Goal: Task Accomplishment & Management: Use online tool/utility

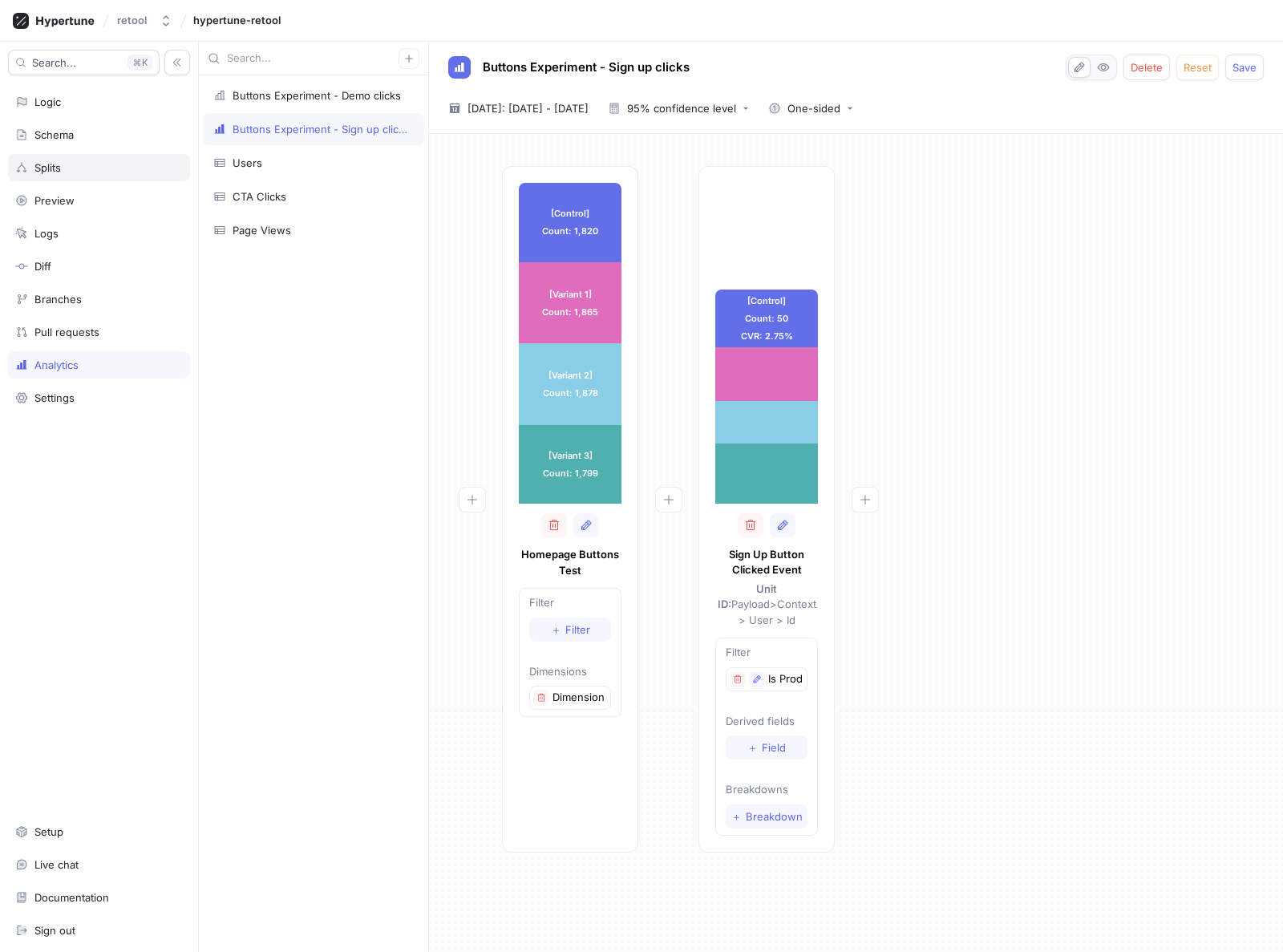
click at [44, 159] on div "Splits" at bounding box center [98, 167] width 182 height 27
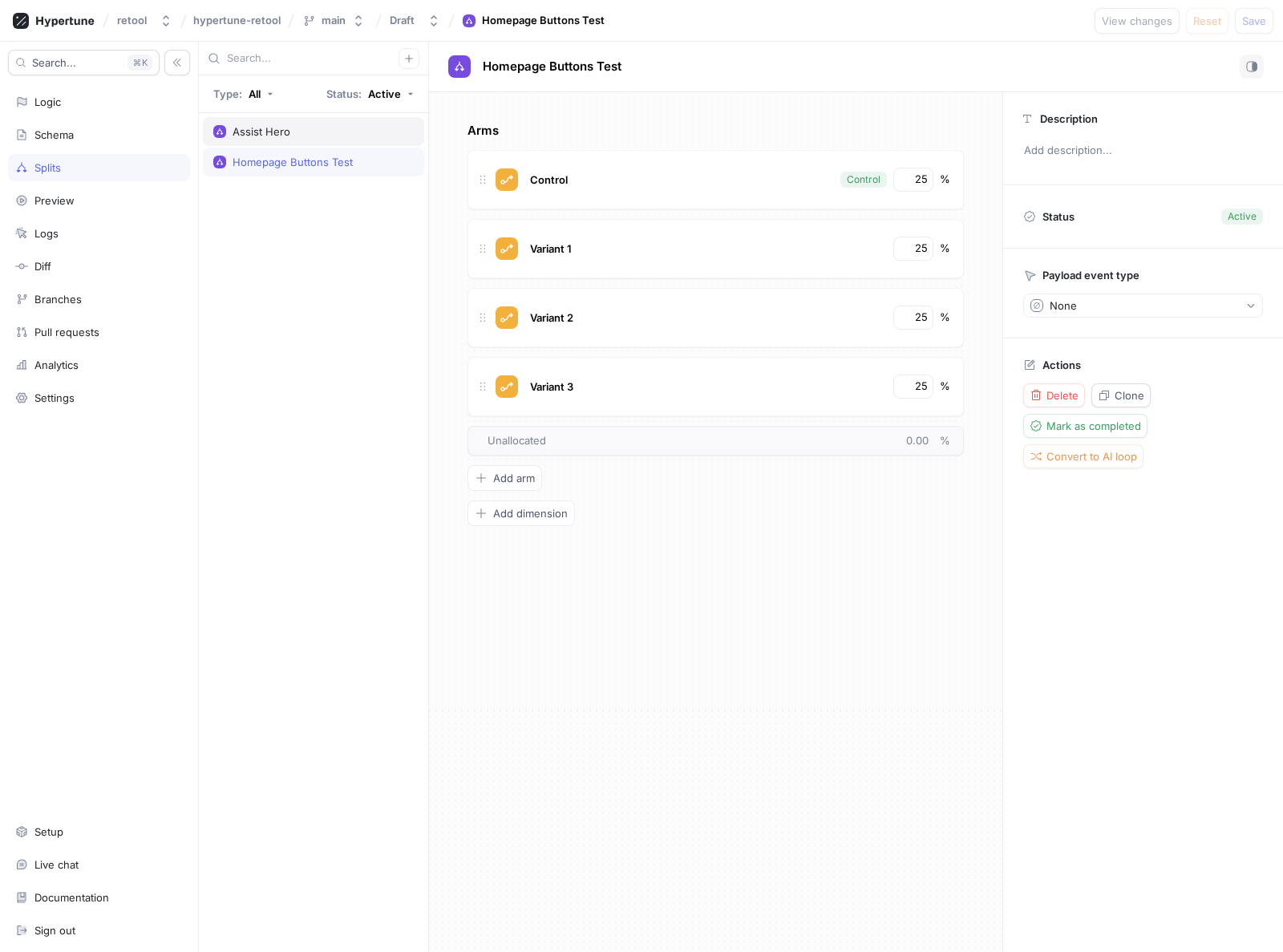
click at [282, 131] on div "Assist Hero" at bounding box center [262, 131] width 58 height 13
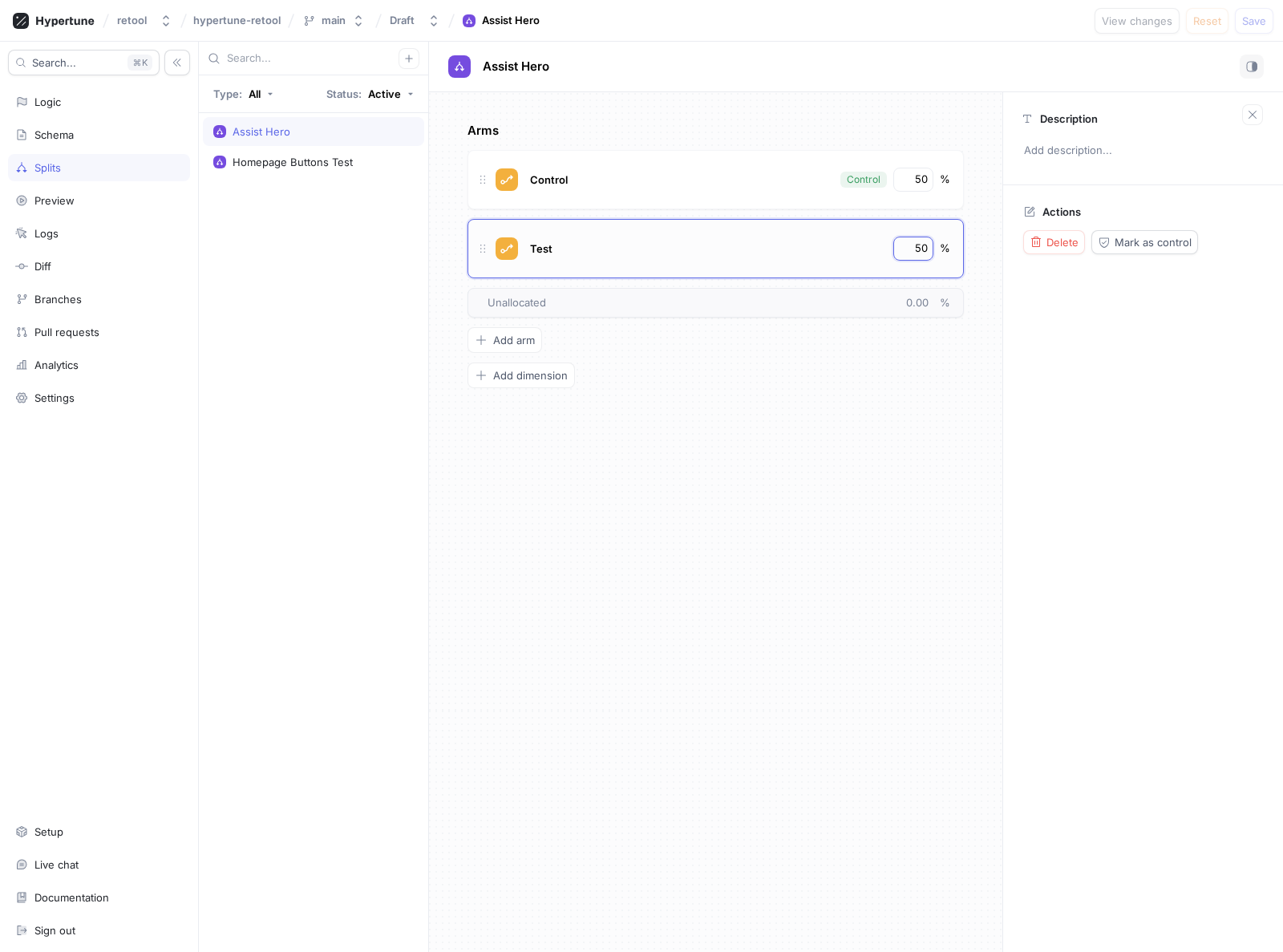
click at [920, 247] on input "50" at bounding box center [914, 249] width 27 height 16
type input "80"
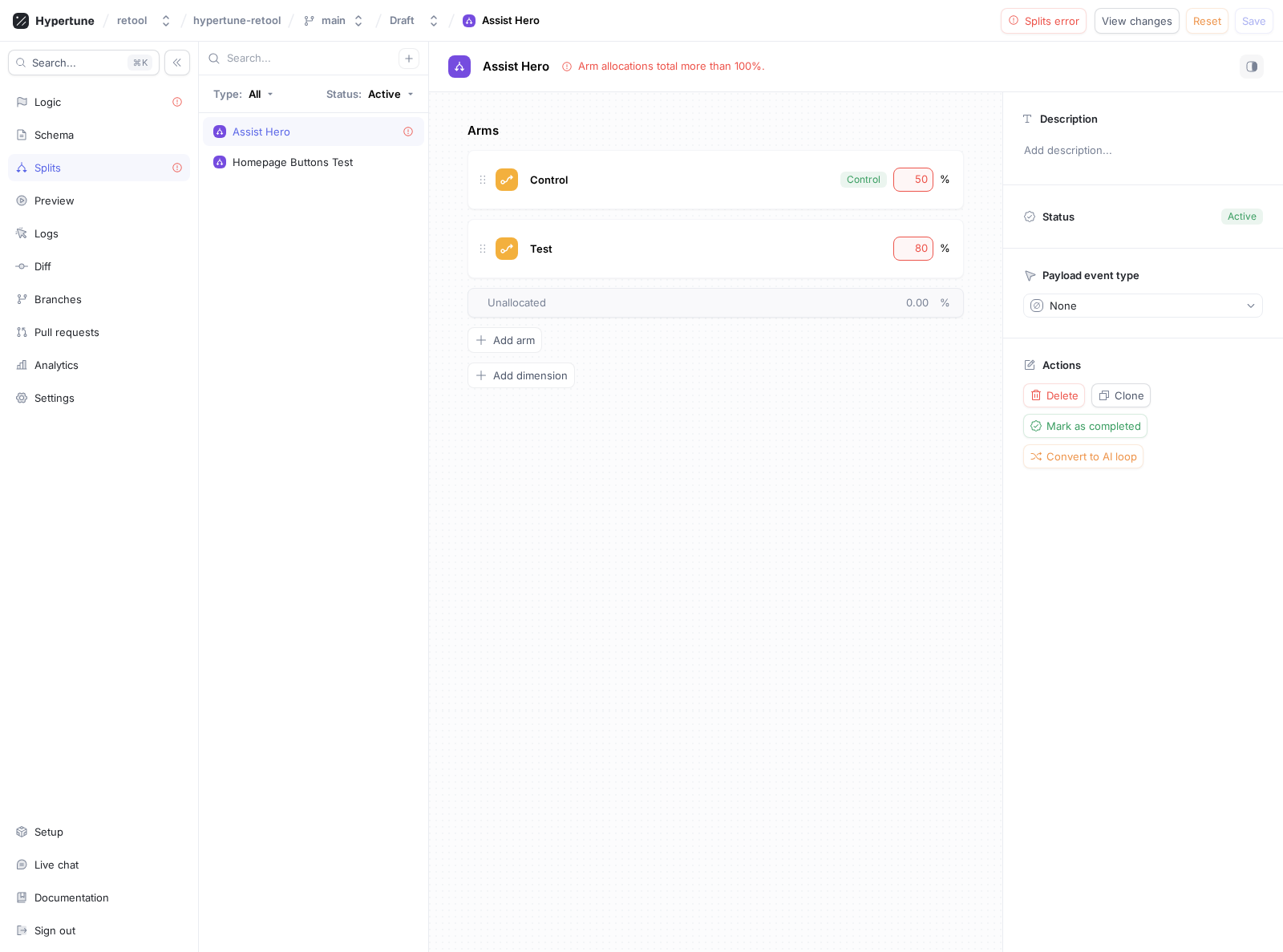
drag, startPoint x: 847, startPoint y: 385, endPoint x: 897, endPoint y: 302, distance: 96.9
click at [847, 384] on div "Arms Control Control 50 % Test 80 % To pick up a draggable item, press the spac…" at bounding box center [715, 256] width 496 height 267
click at [926, 177] on input "50" at bounding box center [914, 180] width 27 height 16
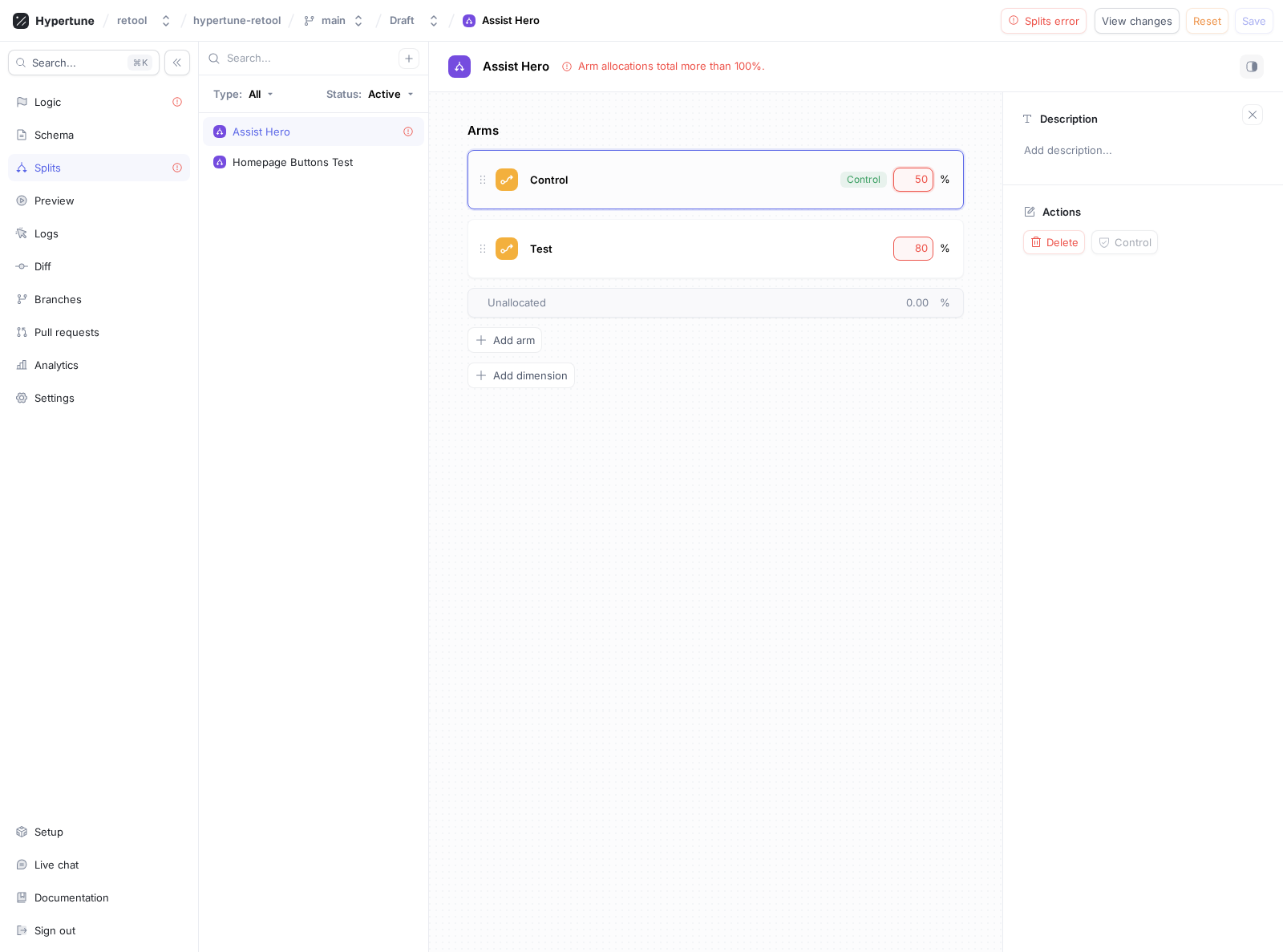
click at [926, 177] on input "50" at bounding box center [914, 180] width 27 height 16
type input "20"
click at [876, 377] on div "Arms Control Control 20 % Test 80 % To pick up a draggable item, press the spac…" at bounding box center [715, 256] width 496 height 267
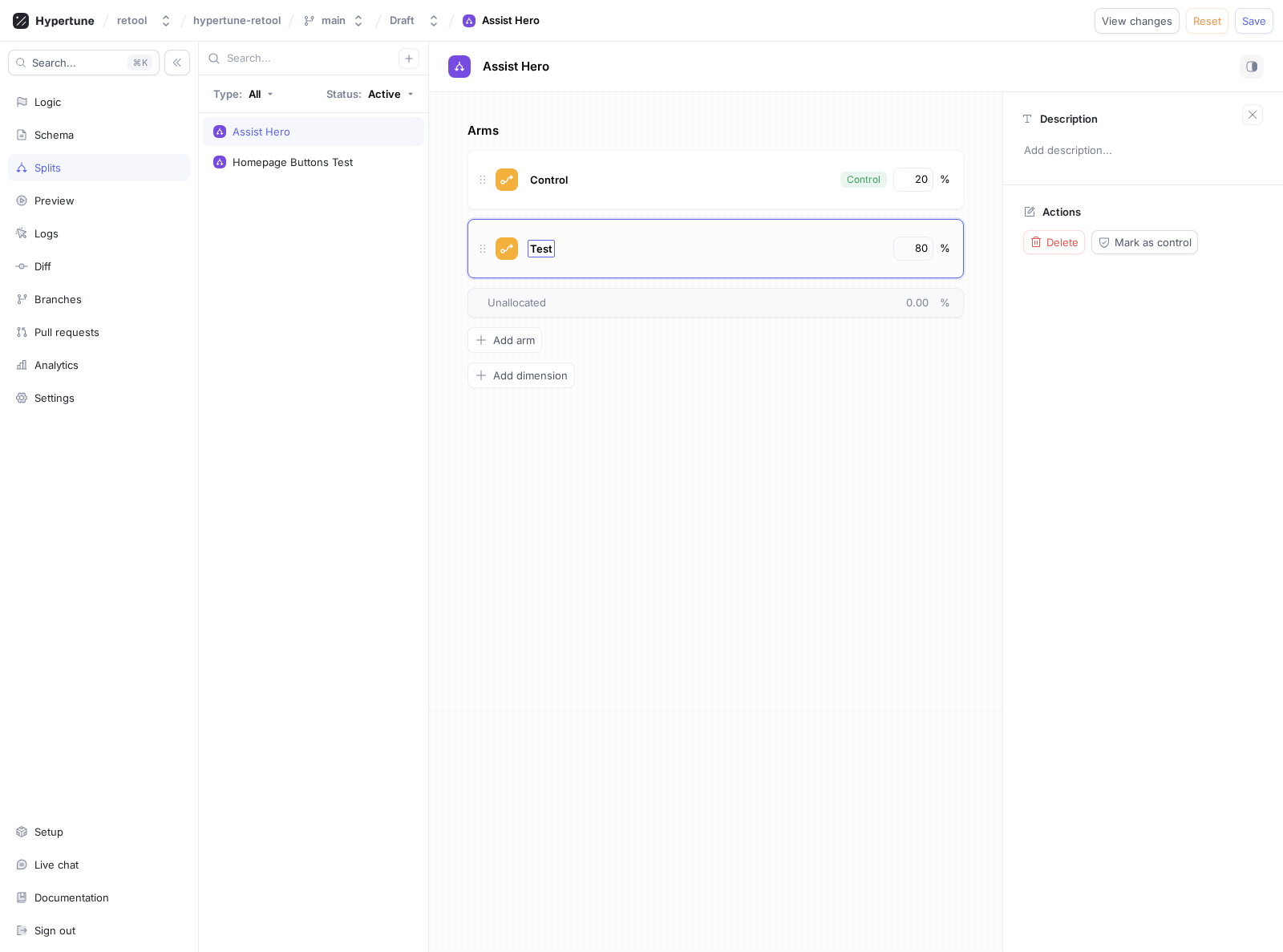
click at [540, 247] on span "Test" at bounding box center [541, 249] width 23 height 13
click at [714, 355] on div "Arms Control Control 20 % Test Test 80 % To pick up a draggable item, press the…" at bounding box center [715, 256] width 496 height 267
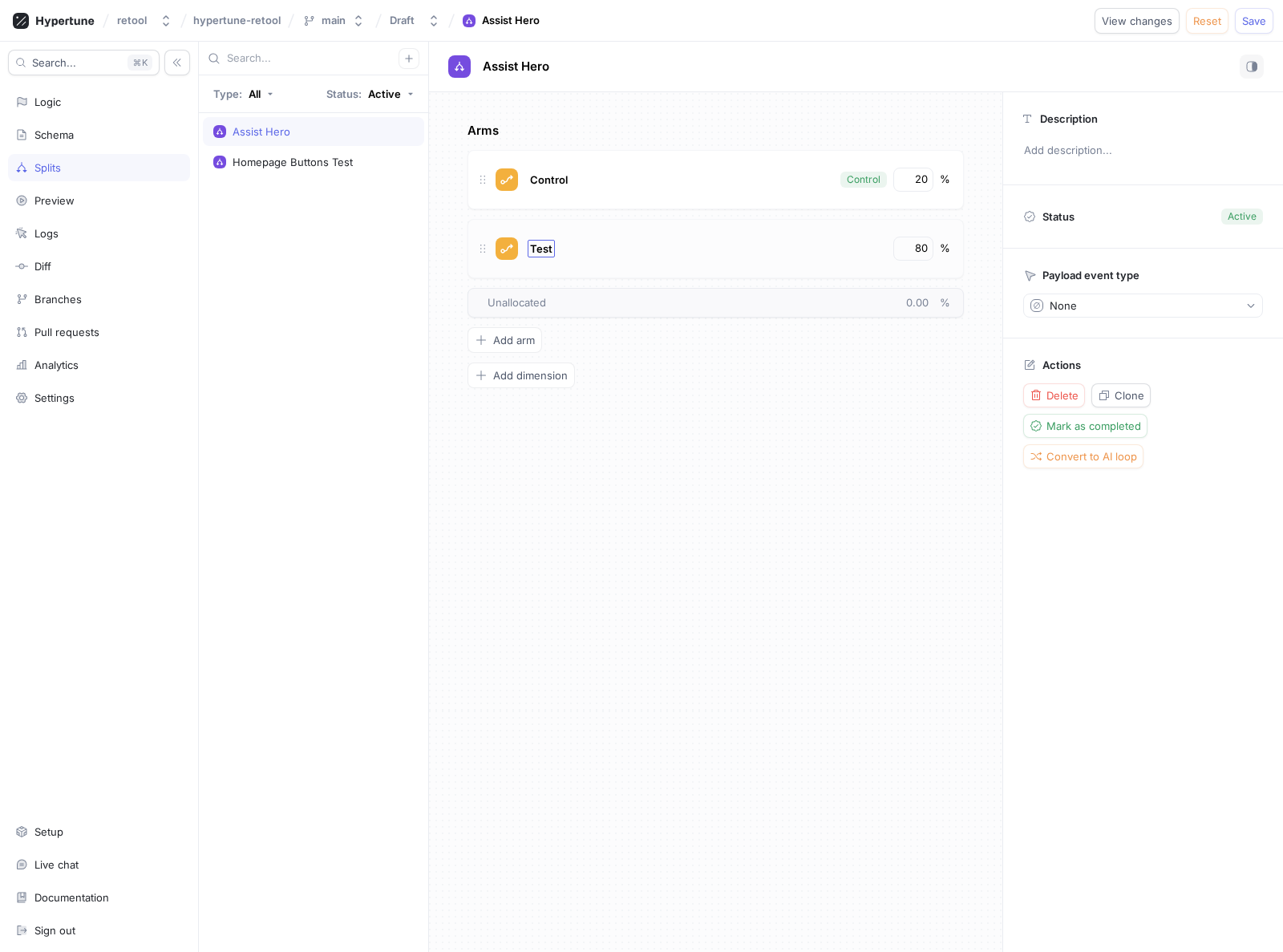
click at [545, 246] on span "Test" at bounding box center [541, 249] width 23 height 13
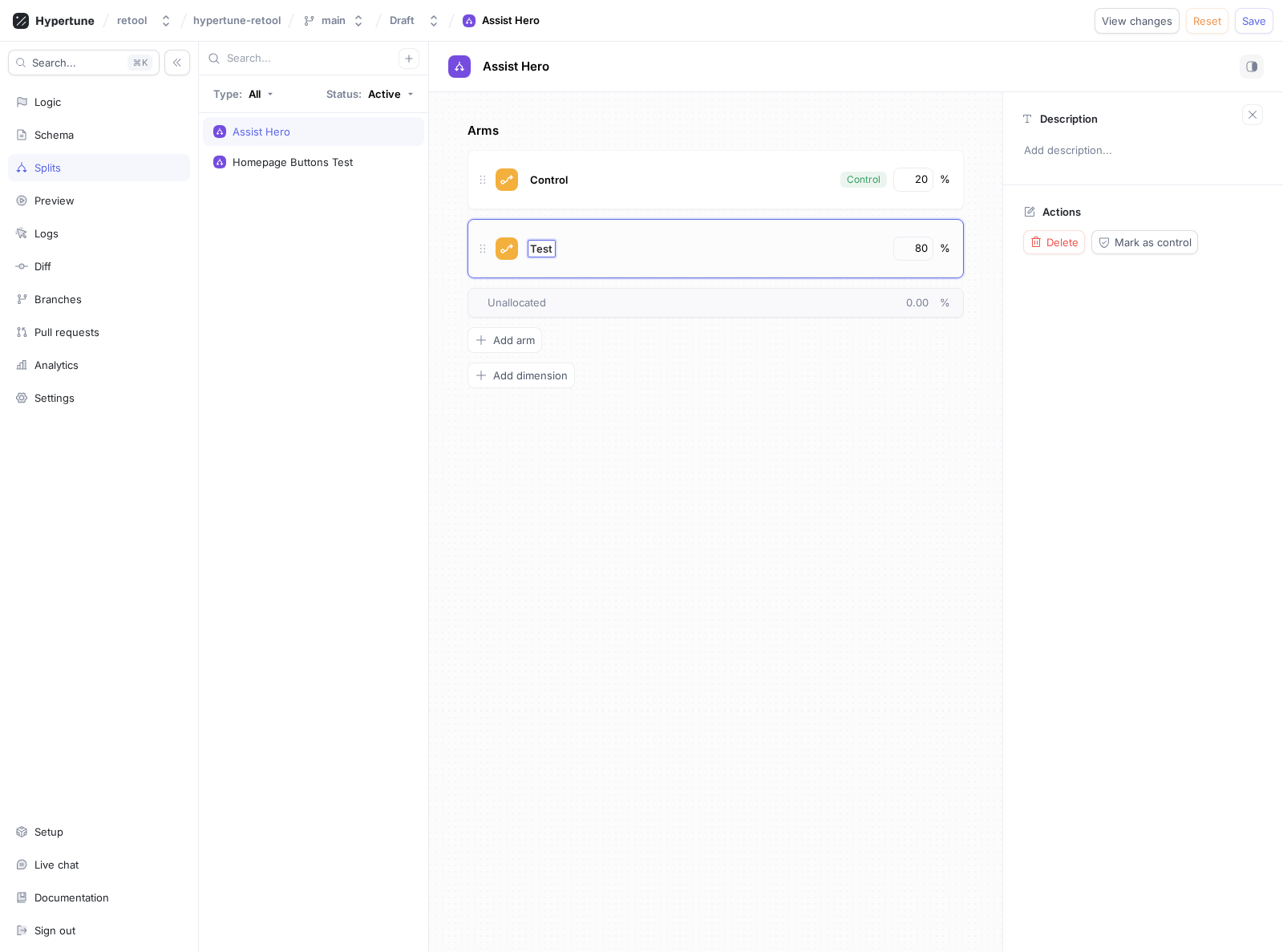
click at [692, 264] on div "Test Test 80 %" at bounding box center [715, 249] width 496 height 60
click at [692, 264] on div "Test 80 %" at bounding box center [715, 249] width 496 height 60
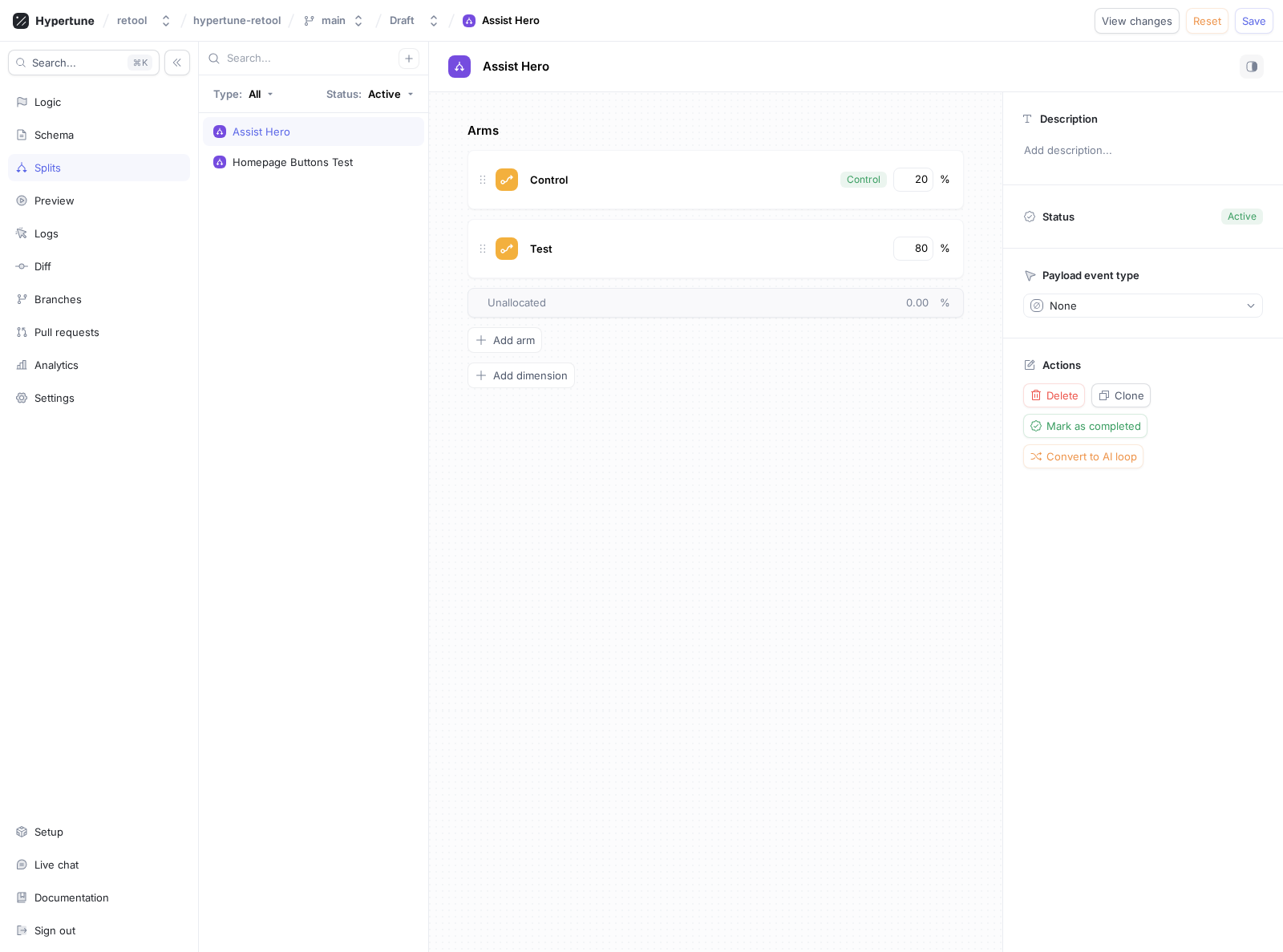
click at [774, 429] on div "Arms Control Control 20 % Test 80 % To pick up a draggable item, press the spac…" at bounding box center [715, 522] width 574 height 859
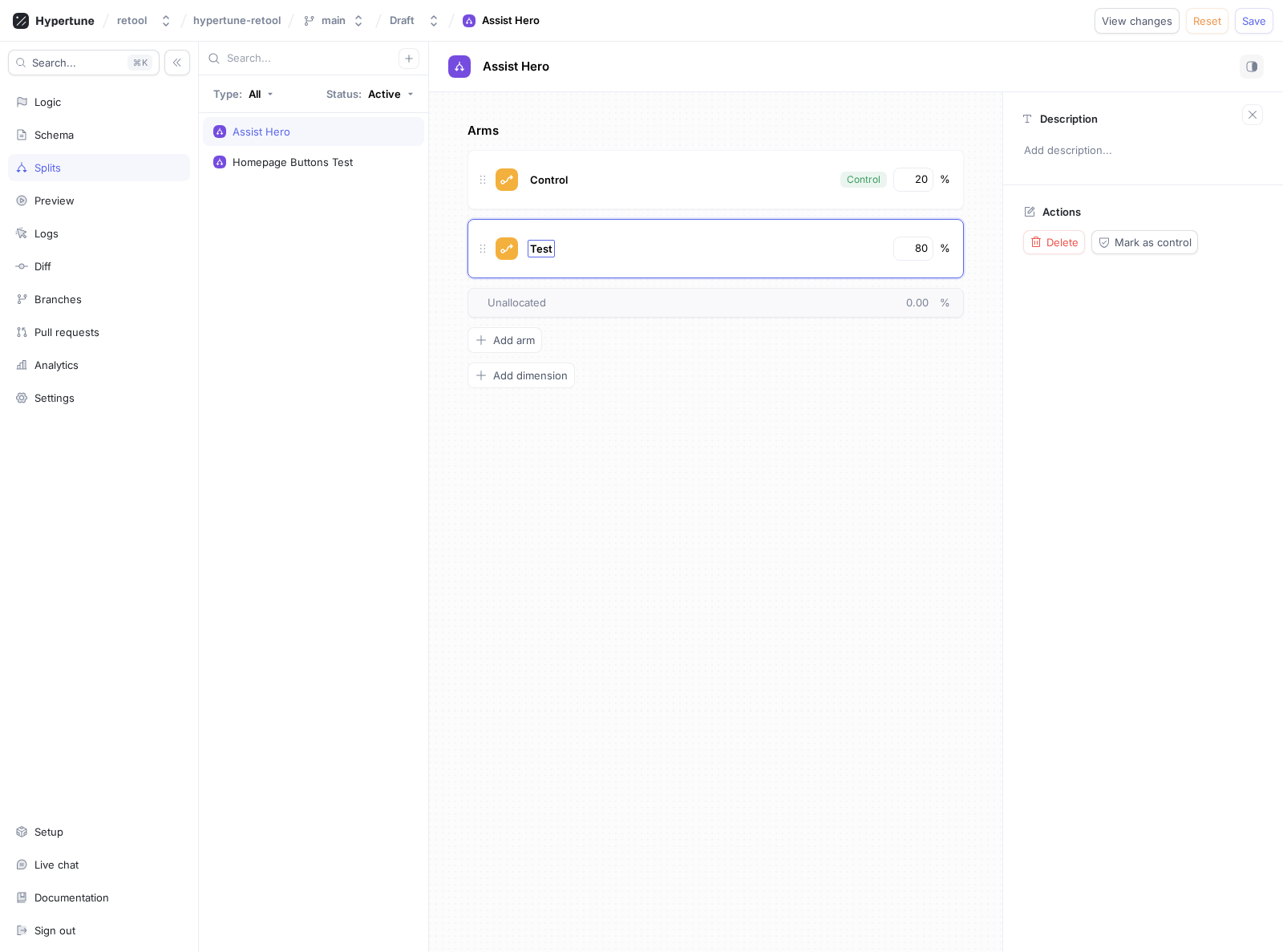
click at [546, 248] on span "Test" at bounding box center [541, 249] width 23 height 13
type input "Variant"
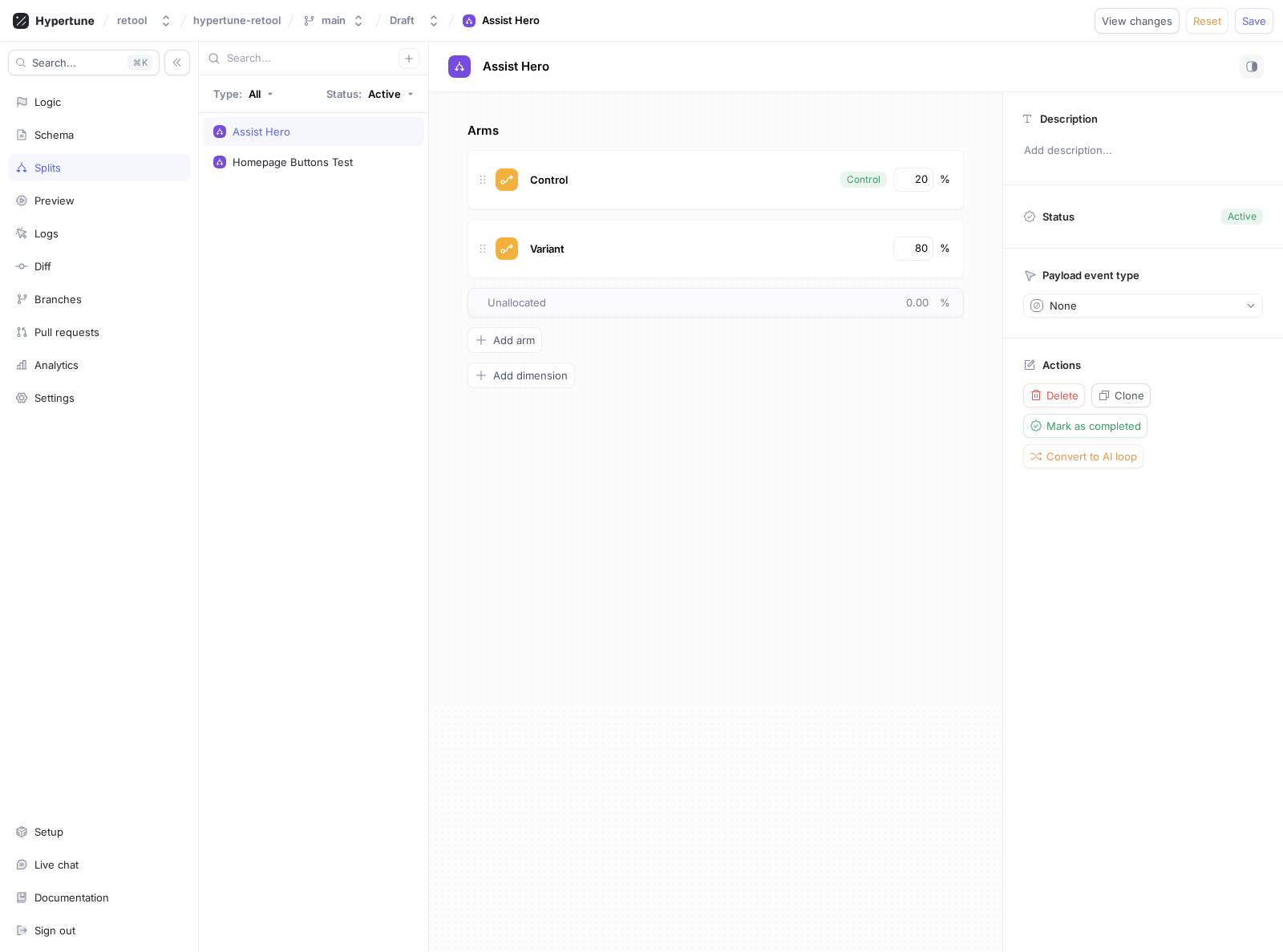
click at [688, 403] on div "Arms Control Control 20 % Variant 80 % To pick up a draggable item, press the s…" at bounding box center [715, 522] width 574 height 859
click at [1267, 20] on button "Save" at bounding box center [1254, 21] width 39 height 26
click at [267, 130] on div "Assist Hero" at bounding box center [262, 131] width 58 height 13
click at [50, 112] on div "Logic" at bounding box center [98, 101] width 182 height 27
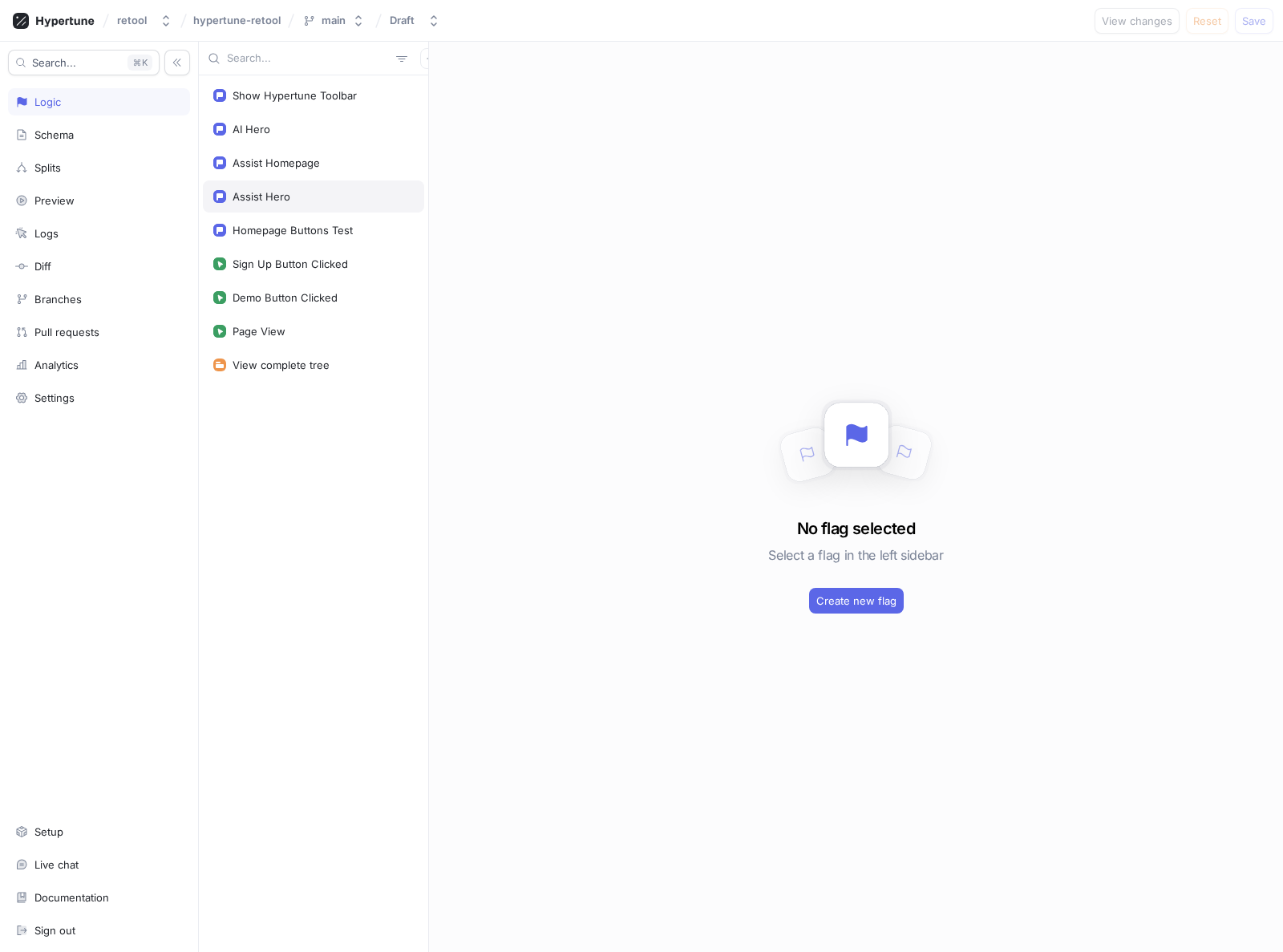
click at [278, 196] on div "Assist Hero" at bounding box center [262, 196] width 58 height 13
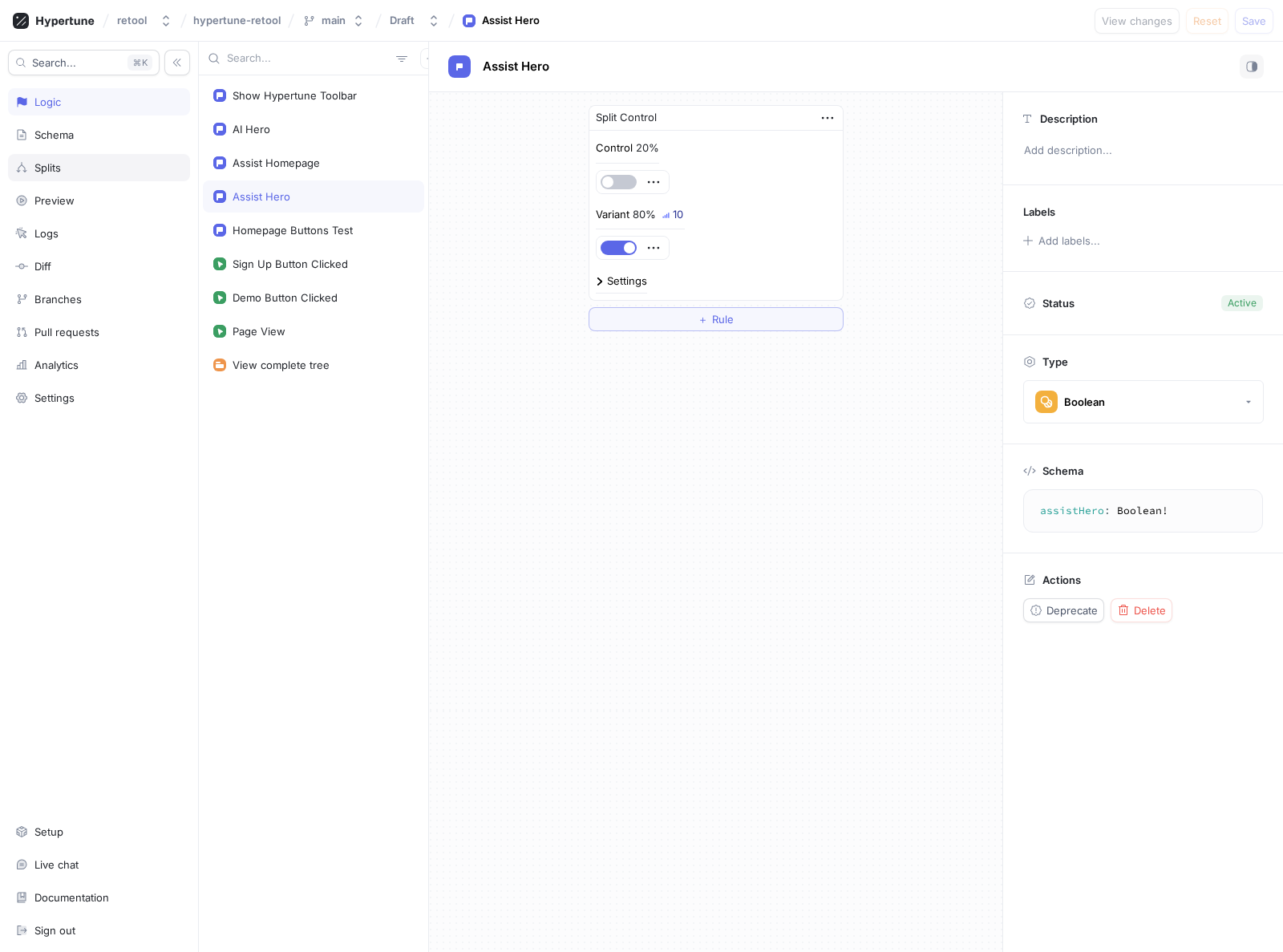
click at [48, 171] on div "Splits" at bounding box center [48, 167] width 27 height 13
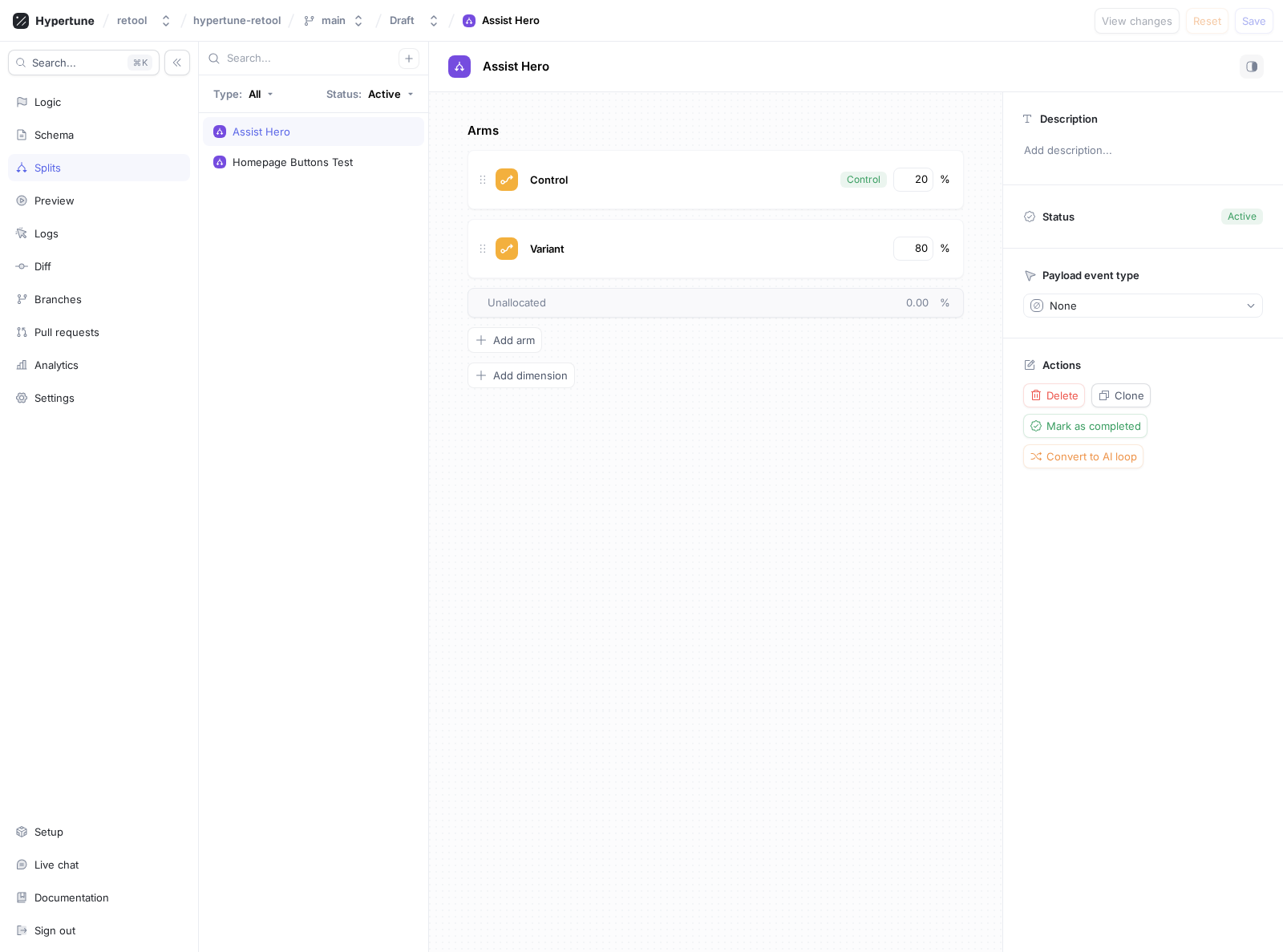
click at [756, 429] on div "Arms Control Control 20 % Variant 80 % To pick up a draggable item, press the s…" at bounding box center [715, 522] width 574 height 859
click at [677, 454] on div "Arms Control Control 20 % Variant 80 % To pick up a draggable item, press the s…" at bounding box center [715, 522] width 574 height 859
click at [642, 470] on div "Arms Control Control 20 % Variant 80 % To pick up a draggable item, press the s…" at bounding box center [715, 522] width 574 height 859
click at [263, 296] on div "Assist Hero Homepage Buttons Test" at bounding box center [313, 532] width 230 height 839
click at [38, 101] on div "Logic" at bounding box center [48, 101] width 27 height 13
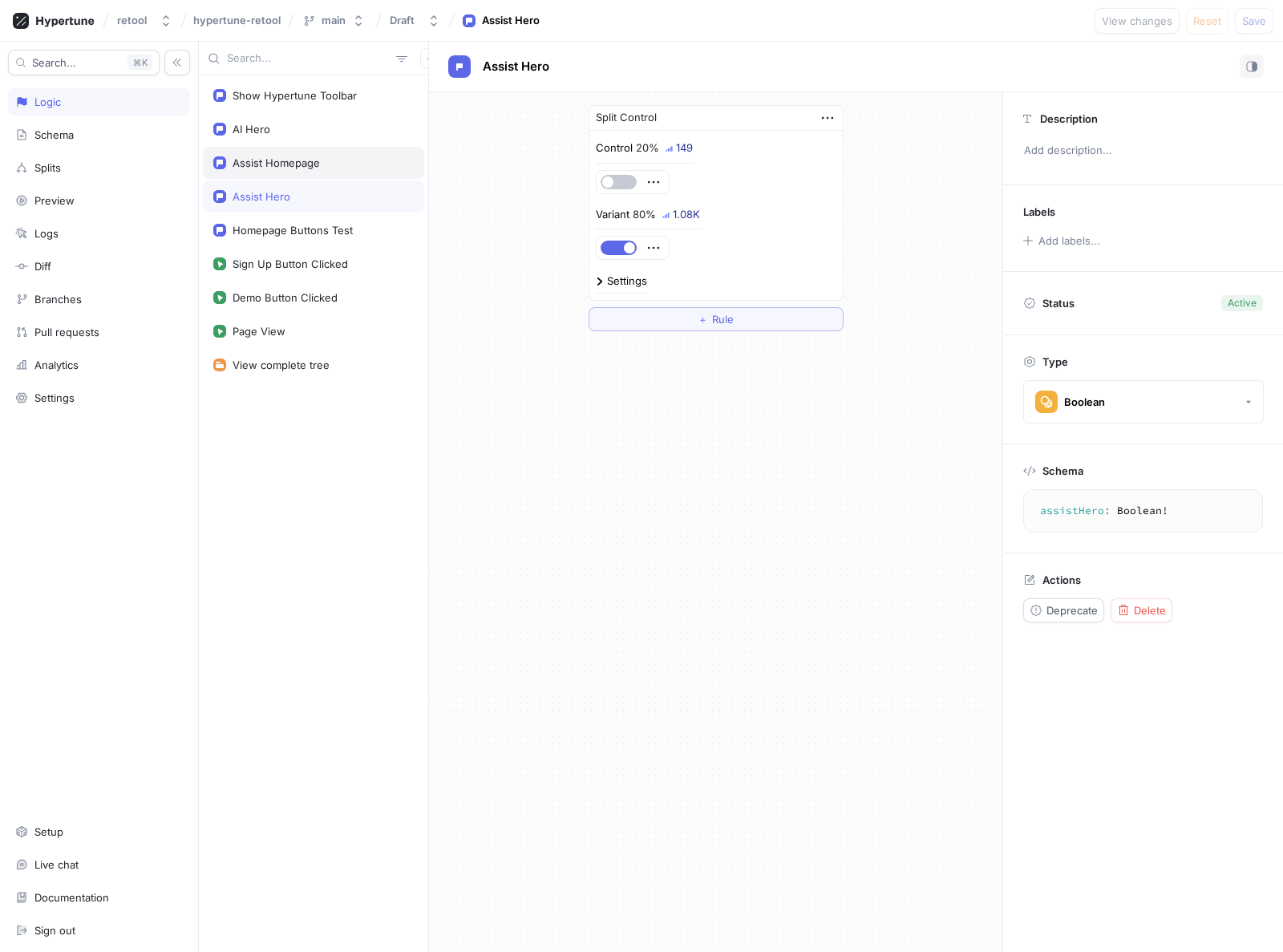
click at [303, 163] on div "Assist Homepage" at bounding box center [276, 162] width 88 height 13
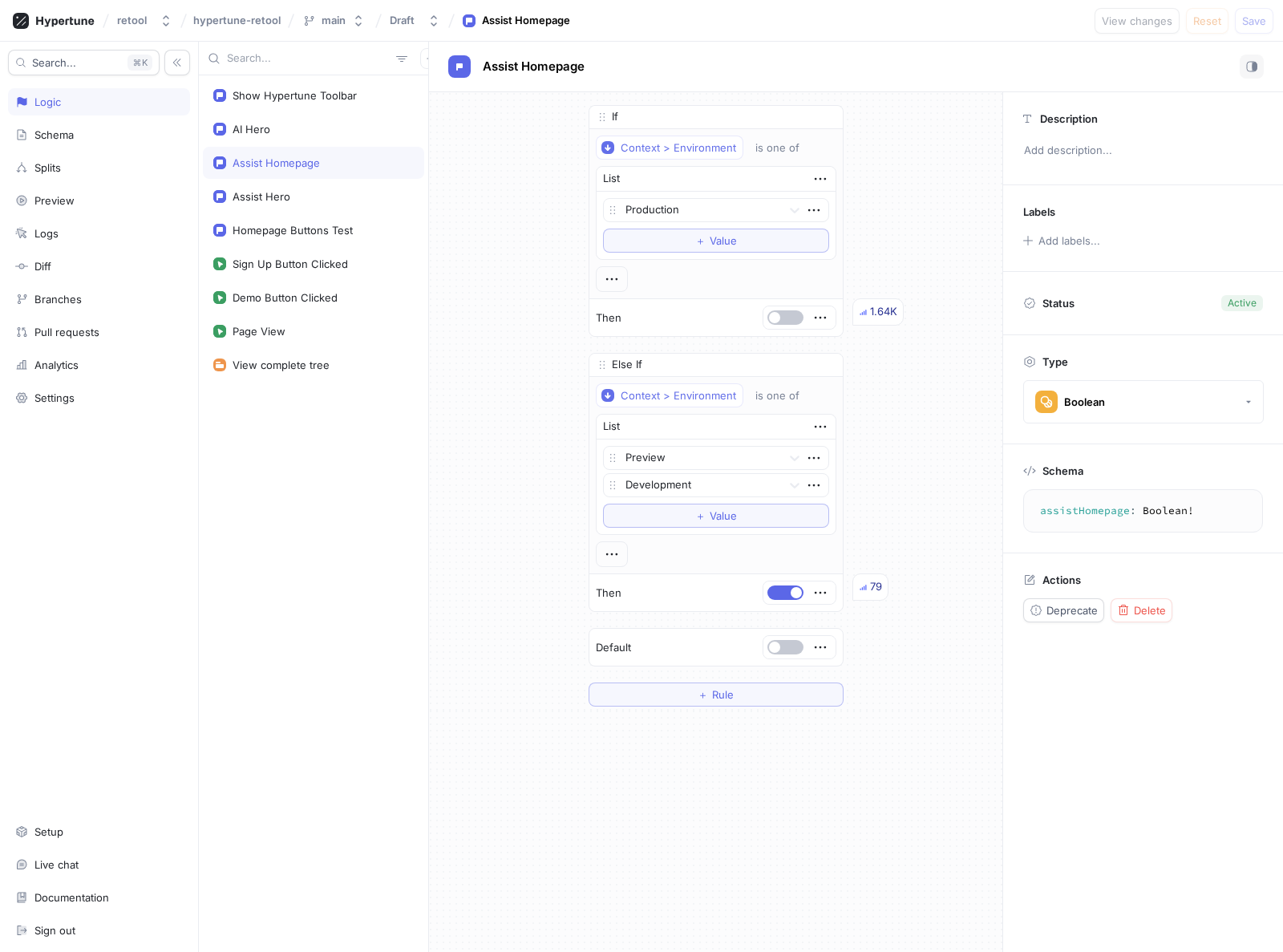
click at [892, 192] on div "If Context > Environment is one of List Production To pick up a draggable item,…" at bounding box center [715, 406] width 574 height 628
click at [824, 114] on icon "button" at bounding box center [825, 117] width 7 height 8
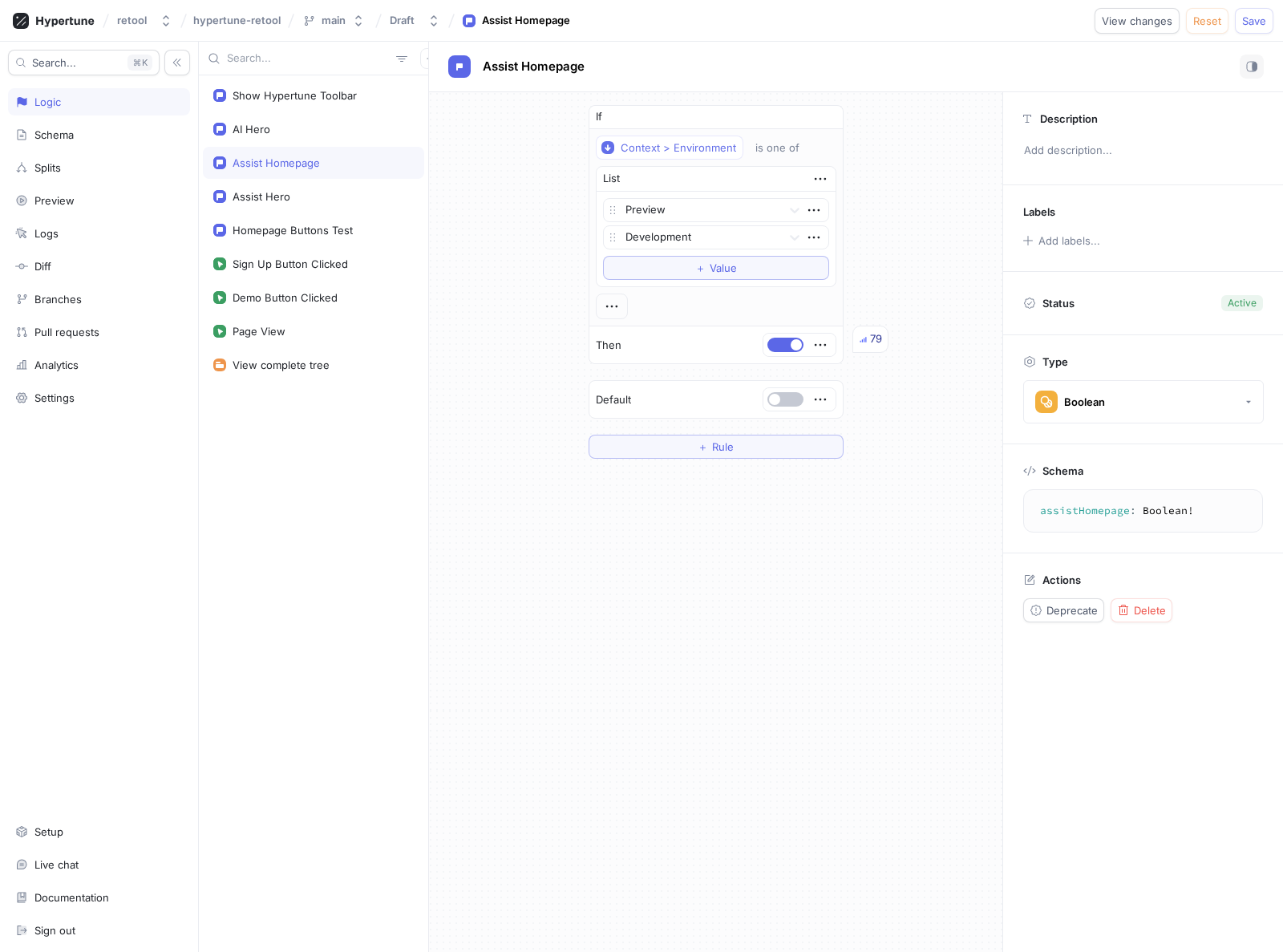
click at [511, 242] on div "If Context > Environment is one of List Preview Development To pick up a dragga…" at bounding box center [715, 282] width 574 height 379
click at [785, 400] on button "button" at bounding box center [786, 399] width 36 height 15
click at [561, 247] on div "If Context > Environment is one of List Preview Development To pick up a dragga…" at bounding box center [715, 282] width 574 height 379
click at [1217, 27] on button "Reset" at bounding box center [1207, 21] width 43 height 26
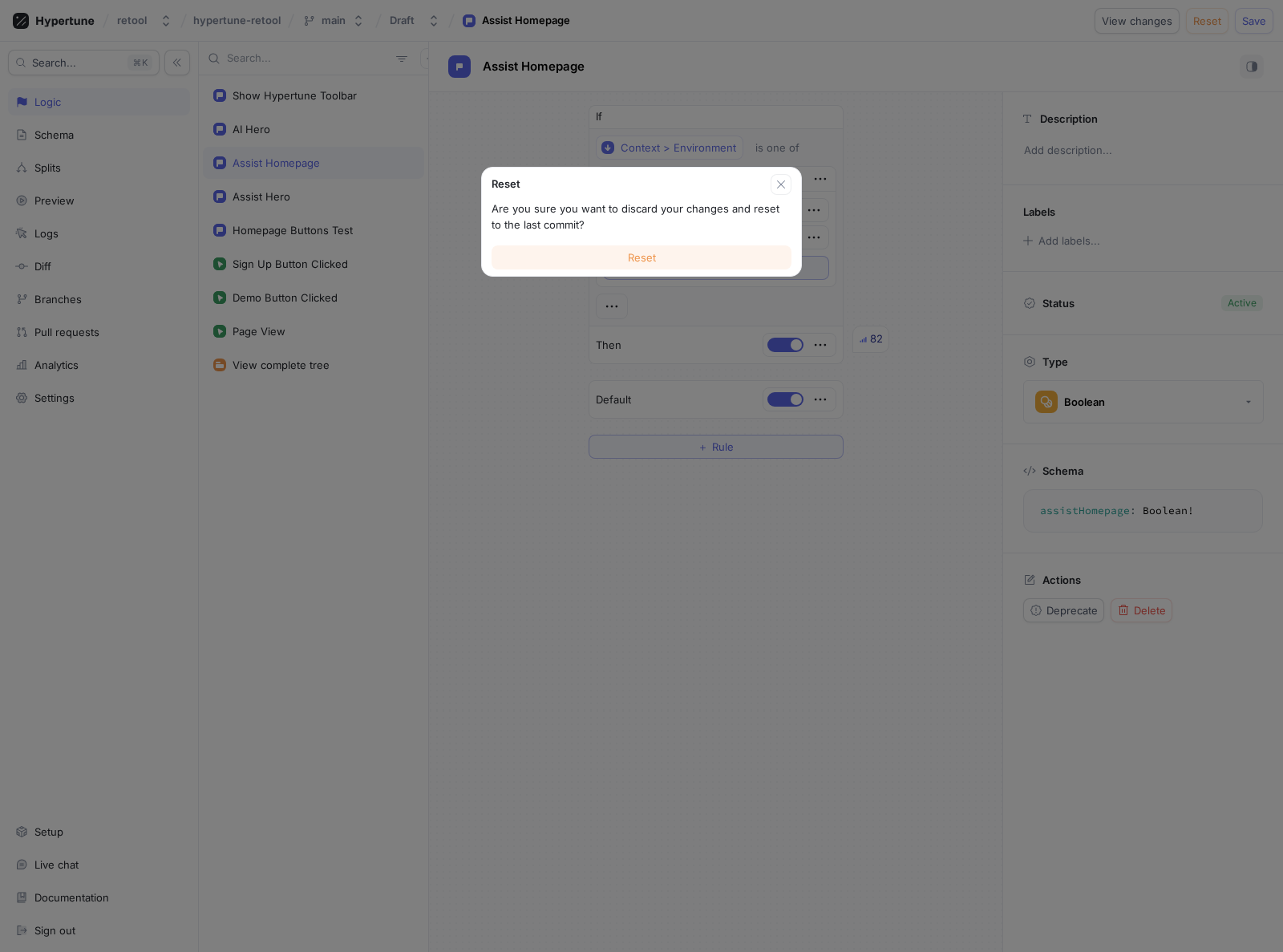
click at [635, 261] on span "Reset" at bounding box center [642, 258] width 28 height 10
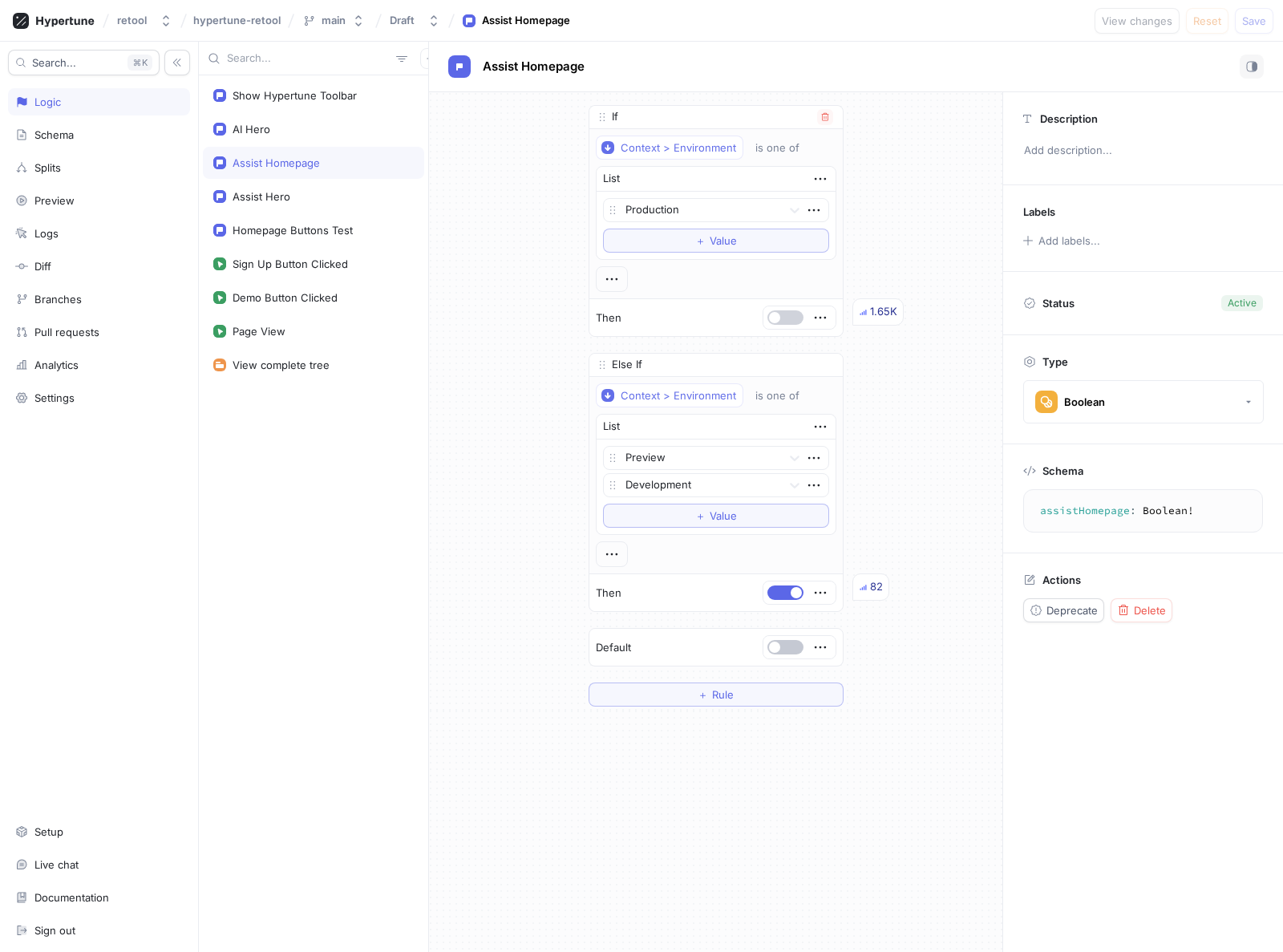
click at [785, 320] on button "button" at bounding box center [786, 317] width 36 height 15
click at [789, 317] on button "button" at bounding box center [786, 317] width 36 height 15
click at [564, 278] on div "If Context > Environment is one of List Production To pick up a draggable item,…" at bounding box center [715, 406] width 574 height 628
click at [271, 188] on div "Assist Hero" at bounding box center [313, 196] width 222 height 32
type textarea "assistHero: Boolean!"
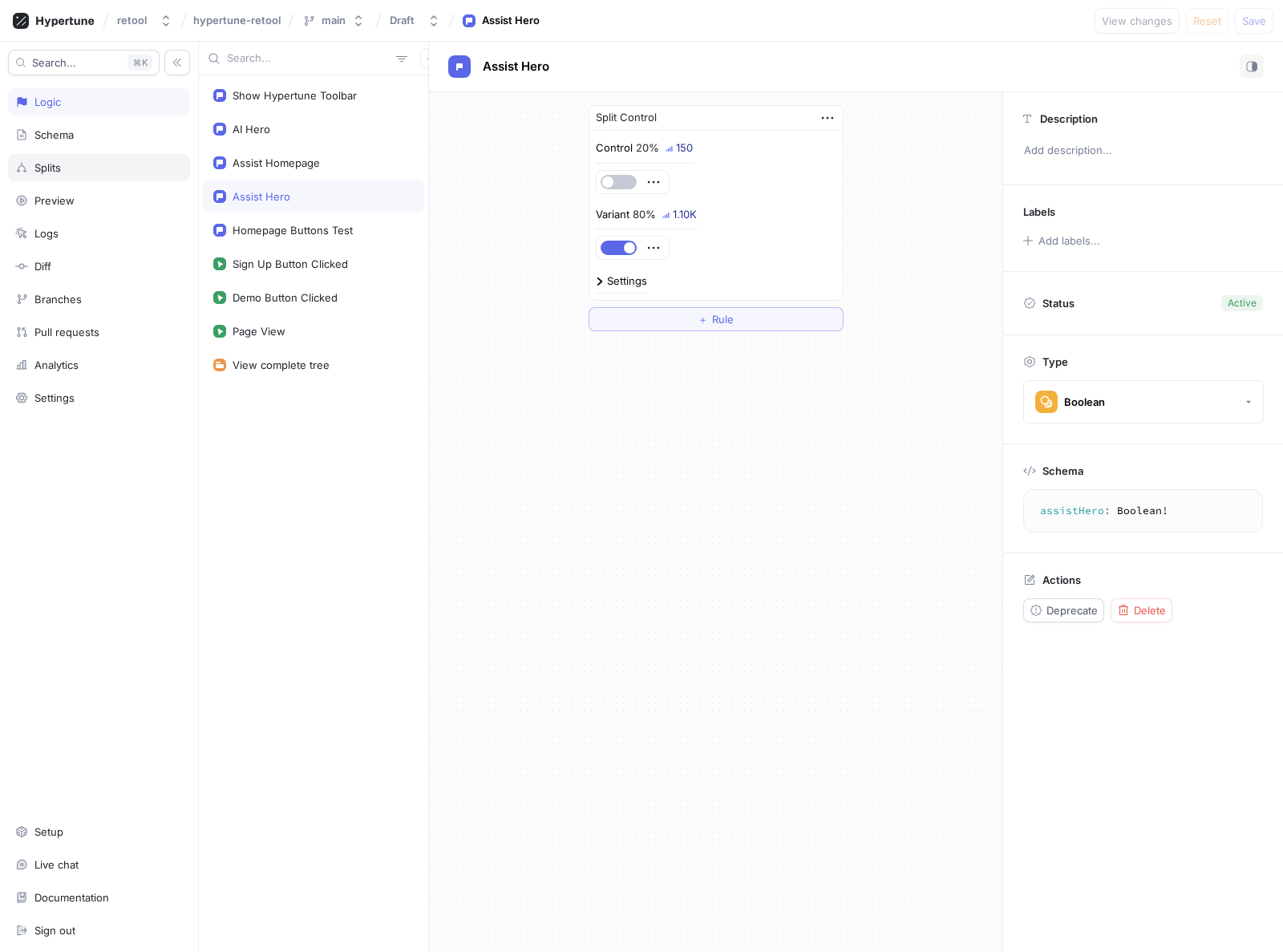
click at [41, 163] on div "Splits" at bounding box center [48, 167] width 27 height 13
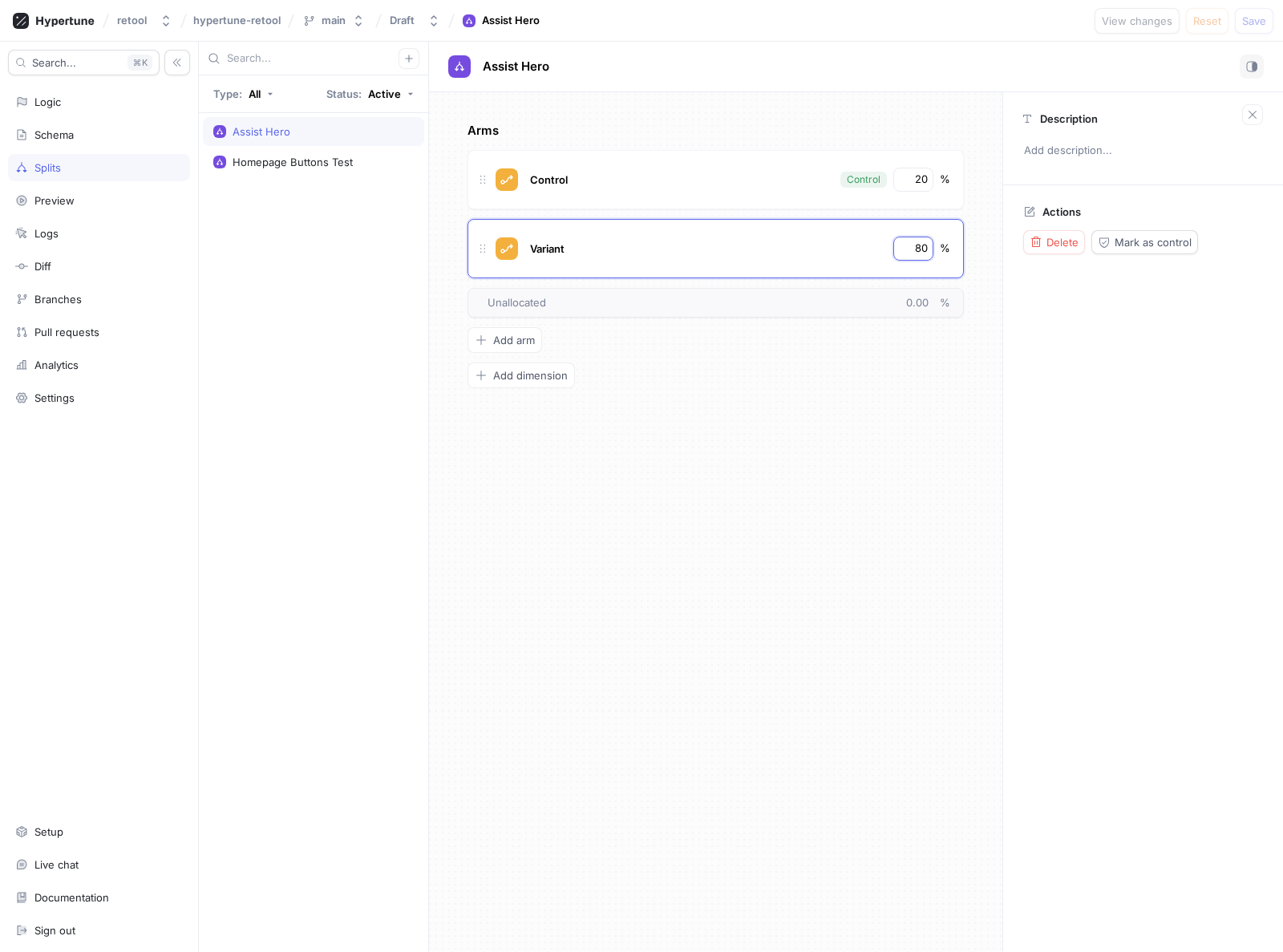
drag, startPoint x: 913, startPoint y: 247, endPoint x: 1041, endPoint y: 255, distance: 128.2
click at [1041, 255] on div "Arms Control Control 20 % Variant 80 % To pick up a draggable item, press the s…" at bounding box center [855, 522] width 854 height 859
type input "80"
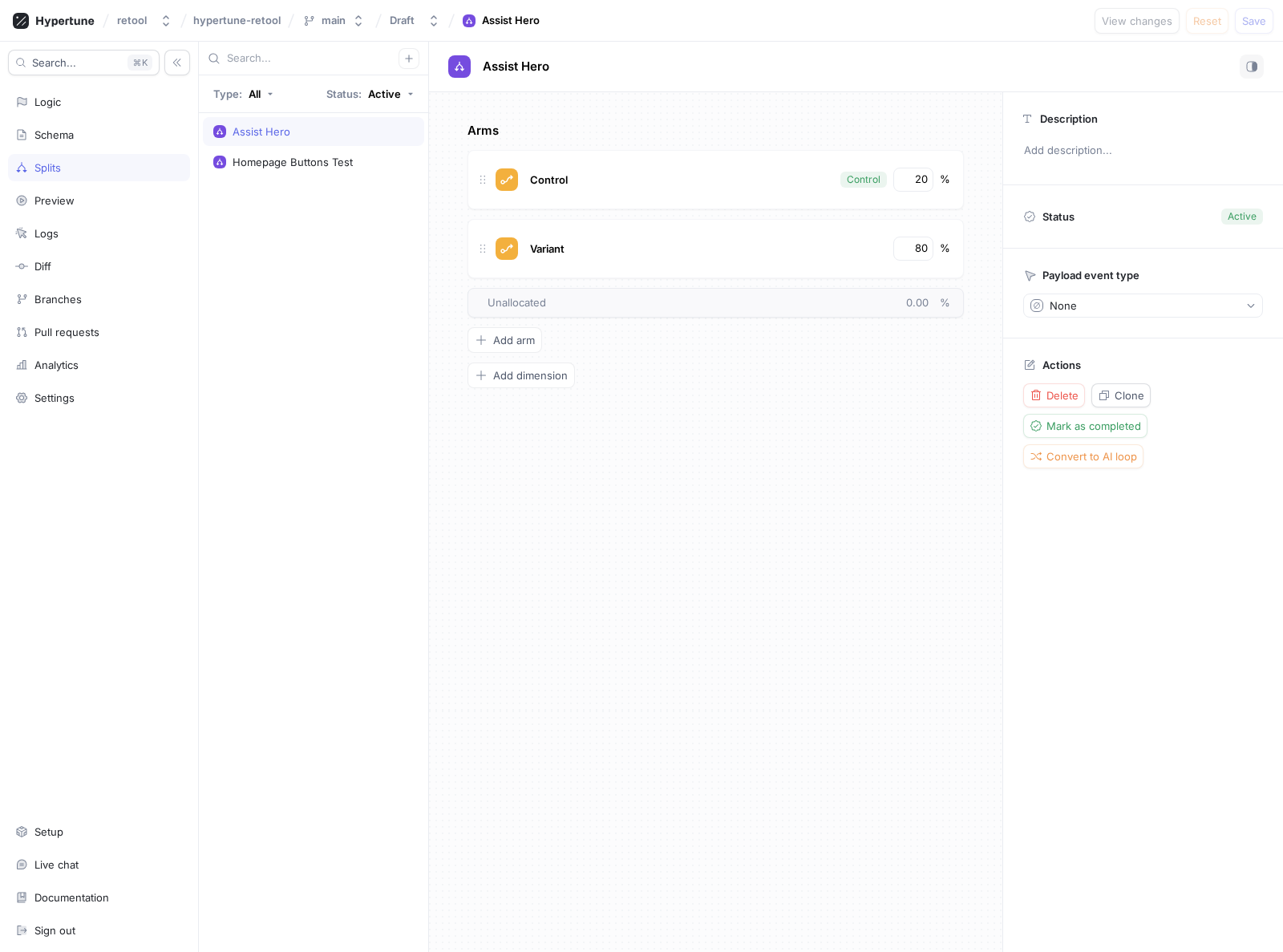
click at [857, 352] on div "Arms Control Control 20 % Variant 80 % To pick up a draggable item, press the s…" at bounding box center [715, 256] width 496 height 267
click at [699, 397] on div "Arms Control Control 20 % Variant 80 % To pick up a draggable item, press the s…" at bounding box center [715, 522] width 574 height 859
click at [713, 555] on div "Arms Control Control 20 % Variant 80 % To pick up a draggable item, press the s…" at bounding box center [715, 522] width 574 height 859
